Goal: Task Accomplishment & Management: Manage account settings

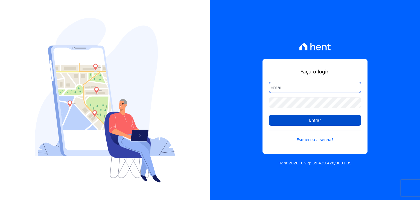
type input "[PERSON_NAME][EMAIL_ADDRESS][DOMAIN_NAME]"
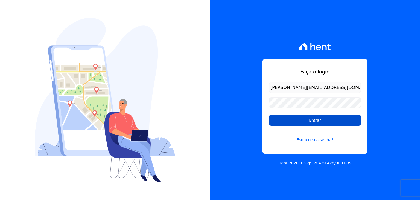
click at [299, 125] on input "Entrar" at bounding box center [315, 120] width 92 height 11
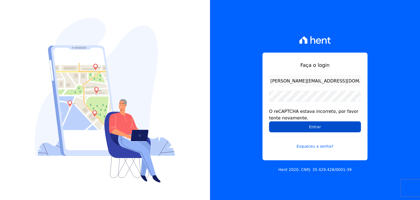
drag, startPoint x: 0, startPoint y: 0, endPoint x: 299, endPoint y: 125, distance: 323.8
click at [299, 125] on input "Entrar" at bounding box center [315, 126] width 92 height 11
click at [313, 130] on input "Entrar" at bounding box center [315, 126] width 92 height 11
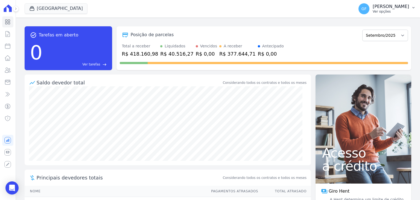
click at [372, 12] on div "GF [PERSON_NAME] Ver opções" at bounding box center [384, 8] width 51 height 11
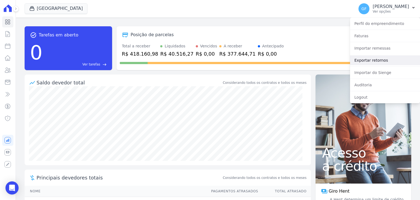
click at [362, 61] on link "Exportar retornos" at bounding box center [385, 60] width 70 height 10
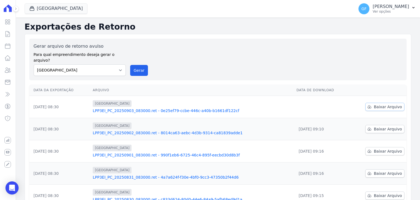
click at [374, 104] on span "Baixar Arquivo" at bounding box center [388, 106] width 28 height 5
click at [370, 10] on span "GF" at bounding box center [364, 8] width 11 height 11
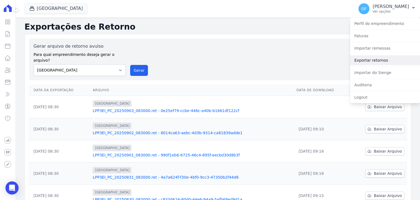
click at [356, 58] on link "Exportar retornos" at bounding box center [385, 60] width 70 height 10
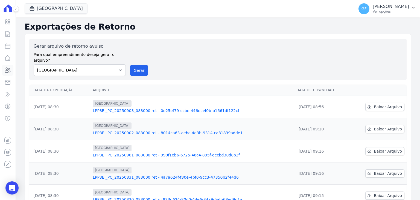
click at [8, 66] on link "Clientes" at bounding box center [7, 70] width 11 height 11
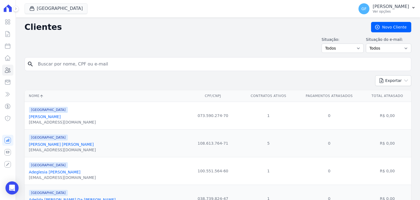
click at [76, 71] on form "search" at bounding box center [218, 66] width 387 height 18
click at [77, 69] on input "search" at bounding box center [222, 64] width 374 height 11
paste input "Letícia Nascimento Soares da Silva"
type input "Letícia Nascimento Soares da Silva"
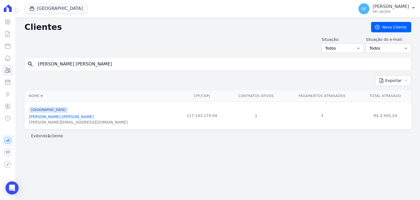
drag, startPoint x: 70, startPoint y: 115, endPoint x: 67, endPoint y: 74, distance: 41.7
click at [70, 115] on link "Letícia Nascimento Soares Da Silva" at bounding box center [61, 116] width 65 height 4
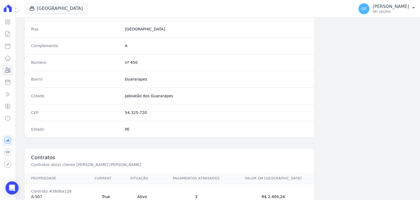
scroll to position [311, 0]
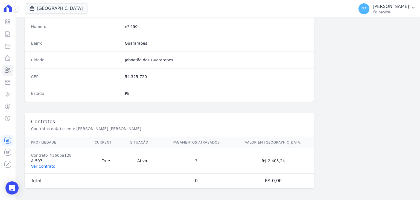
click at [45, 164] on link "Ver Contrato" at bounding box center [43, 166] width 24 height 4
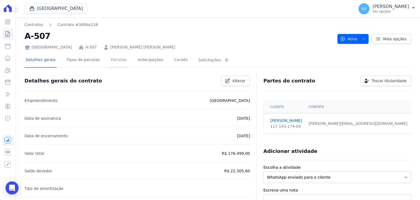
click at [110, 62] on link "Parcelas" at bounding box center [119, 60] width 18 height 15
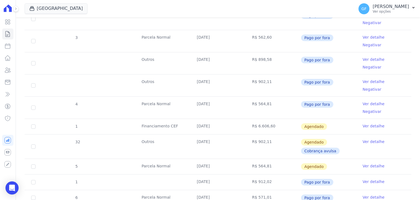
scroll to position [328, 0]
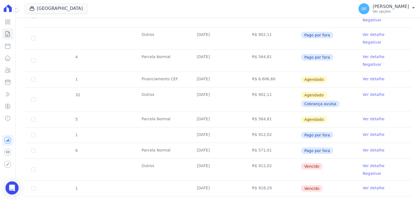
drag, startPoint x: 195, startPoint y: 99, endPoint x: 321, endPoint y: 133, distance: 130.8
click at [321, 133] on tbody "5 Parcela do Cliente 30/01/2025 R$ 536,26 Pago por fora Ver detalhe Negativar 2…" at bounding box center [218, 119] width 387 height 586
click at [249, 158] on td "R$ 912,02" at bounding box center [273, 169] width 55 height 22
drag, startPoint x: 191, startPoint y: 81, endPoint x: 351, endPoint y: 86, distance: 160.4
click at [351, 143] on tr "6 Parcela Normal 30/07/2025 R$ 571,01 Pago por fora Ver detalhe" at bounding box center [218, 151] width 387 height 16
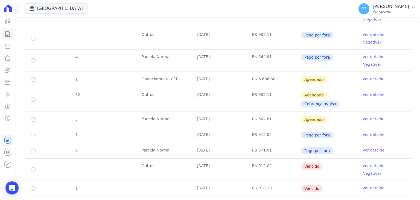
click at [253, 158] on td "R$ 912,02" at bounding box center [273, 169] width 55 height 22
drag, startPoint x: 204, startPoint y: 99, endPoint x: 339, endPoint y: 102, distance: 135.2
click at [338, 158] on tr "Outros 30/07/2025 R$ 912,02 Vencido Ver detalhe Negativar" at bounding box center [218, 169] width 387 height 22
click at [359, 158] on td "Ver detalhe Negativar" at bounding box center [383, 169] width 55 height 22
click at [367, 163] on link "Ver detalhe" at bounding box center [374, 165] width 22 height 5
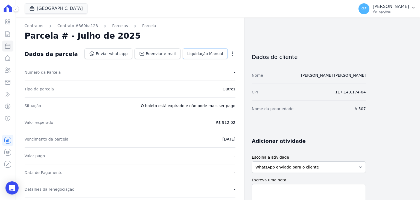
click at [198, 55] on span "Liquidação Manual" at bounding box center [205, 53] width 36 height 5
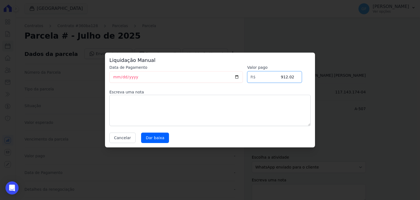
drag, startPoint x: 279, startPoint y: 77, endPoint x: 309, endPoint y: 79, distance: 31.0
click at [309, 79] on div "Data de Pagamento 2025-09-03 Valor pago R$ 912.02 Escreva uma nota Cancelar Dar…" at bounding box center [209, 104] width 201 height 78
type input "938.19"
click at [115, 79] on input "2025-09-03" at bounding box center [176, 76] width 134 height 11
type input "2025-09-04"
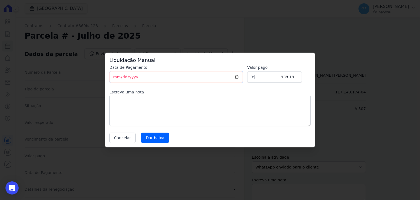
type input "2025-08-04"
click at [148, 135] on input "Dar baixa" at bounding box center [155, 137] width 28 height 10
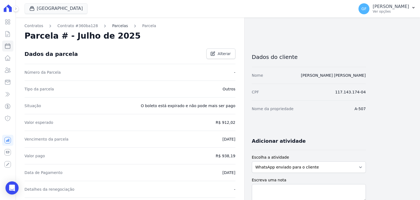
click at [112, 27] on link "Parcelas" at bounding box center [120, 26] width 16 height 6
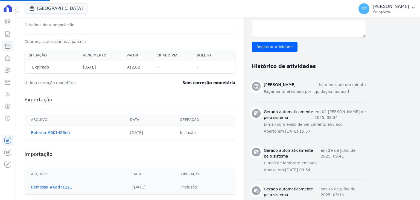
scroll to position [175, 0]
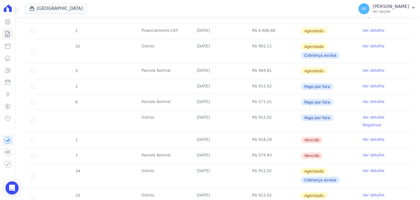
scroll to position [383, 0]
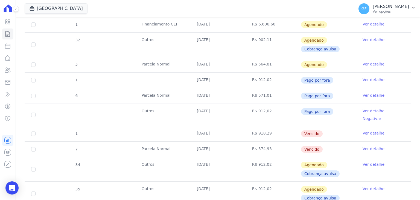
drag, startPoint x: 196, startPoint y: 62, endPoint x: 332, endPoint y: 73, distance: 136.4
click at [332, 73] on tbody "5 Parcela do Cliente 30/01/2025 R$ 536,26 Pago por fora Ver detalhe Negativar 2…" at bounding box center [218, 64] width 387 height 586
click at [281, 157] on td "R$ 912,02" at bounding box center [273, 169] width 55 height 24
click at [363, 130] on link "Ver detalhe" at bounding box center [374, 132] width 22 height 5
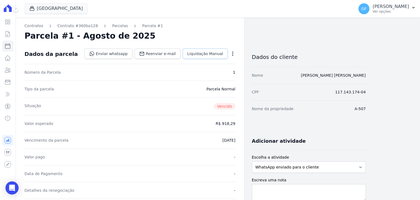
click at [200, 53] on span "Liquidação Manual" at bounding box center [205, 53] width 36 height 5
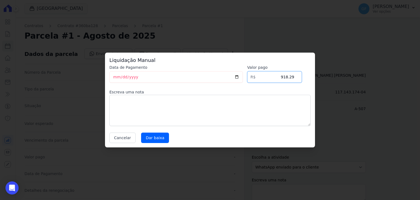
drag, startPoint x: 283, startPoint y: 77, endPoint x: 321, endPoint y: 79, distance: 38.1
click at [321, 79] on div "Liquidação Manual Data de Pagamento 2025-09-03 Valor pago R$ 918.29 Escreva uma…" at bounding box center [210, 100] width 420 height 200
type input "926.68"
click at [142, 134] on input "Dar baixa" at bounding box center [155, 137] width 28 height 10
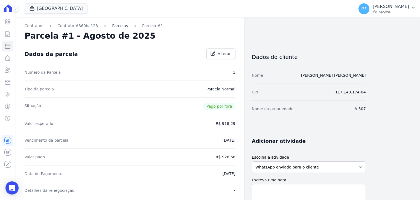
click at [112, 26] on link "Parcelas" at bounding box center [120, 26] width 16 height 6
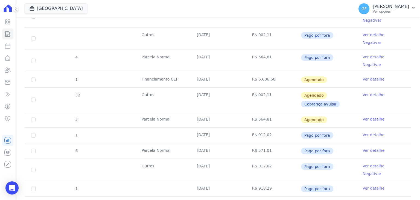
scroll to position [328, 0]
click at [363, 199] on link "Ver detalhe" at bounding box center [374, 203] width 22 height 5
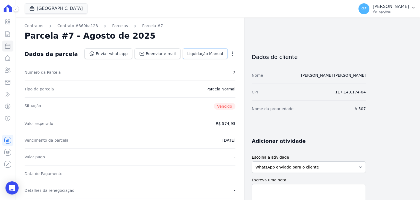
click at [209, 51] on span "Liquidação Manual" at bounding box center [205, 53] width 36 height 5
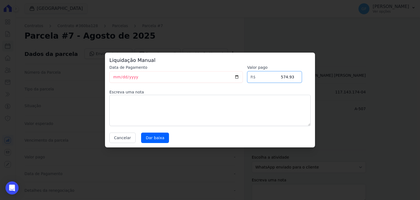
drag, startPoint x: 281, startPoint y: 79, endPoint x: 340, endPoint y: 83, distance: 59.5
click at [340, 83] on div "Liquidação Manual Data de Pagamento 2025-09-03 Valor pago R$ 574.93 Escreva uma…" at bounding box center [210, 100] width 420 height 200
type input "8"
type input "580.19"
click at [156, 135] on input "Dar baixa" at bounding box center [155, 137] width 28 height 10
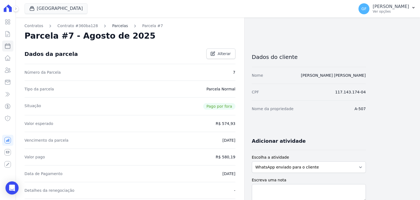
click at [112, 25] on link "Parcelas" at bounding box center [120, 26] width 16 height 6
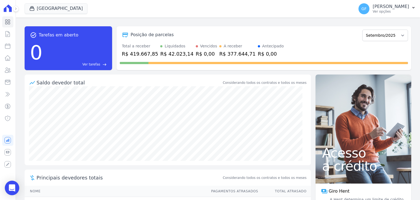
click at [9, 185] on icon "Open Intercom Messenger" at bounding box center [11, 187] width 7 height 7
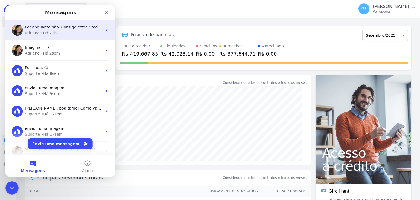
click at [55, 26] on span "Por enquanto não. Consigo extrair todas as informações dos dados internos. ; )" at bounding box center [101, 27] width 152 height 4
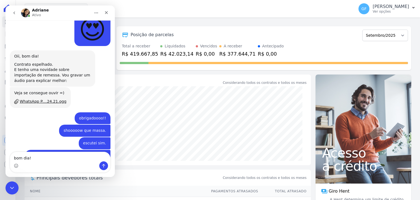
type textarea "bom dia!"
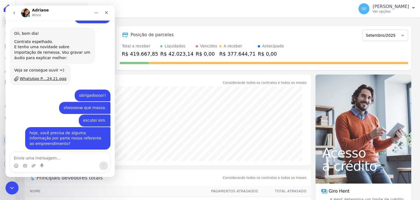
scroll to position [2403, 0]
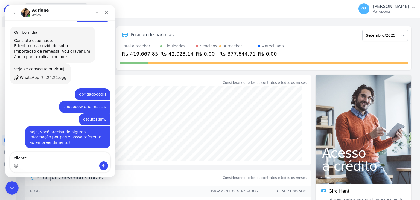
type textarea "cliente: [PERSON_NAME]"
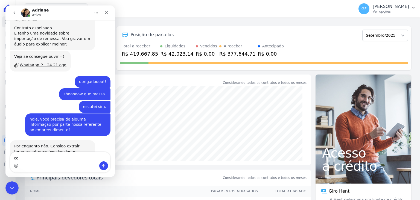
type textarea "c"
type textarea "por [PERSON_NAME], espelha o contrato dela."
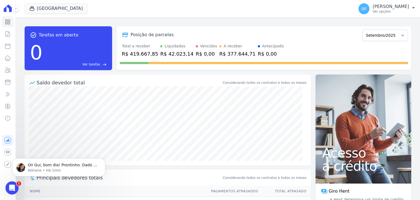
scroll to position [0, 0]
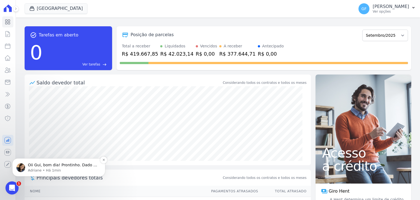
click at [41, 170] on p "Adriane • Há 1min" at bounding box center [63, 170] width 71 height 5
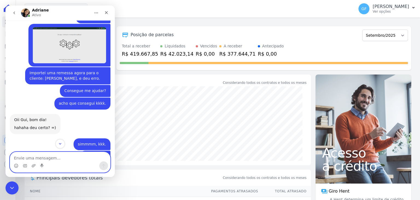
scroll to position [2466, 0]
